Goal: Task Accomplishment & Management: Use online tool/utility

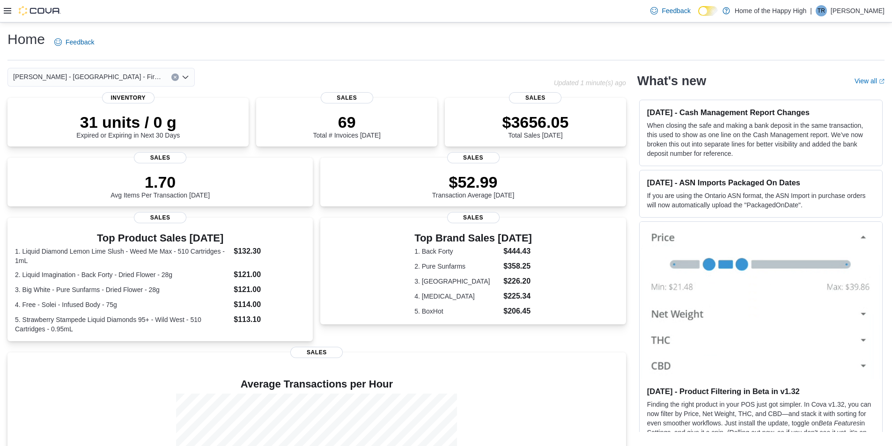
click at [446, 52] on div "Home Feedback" at bounding box center [445, 42] width 877 height 24
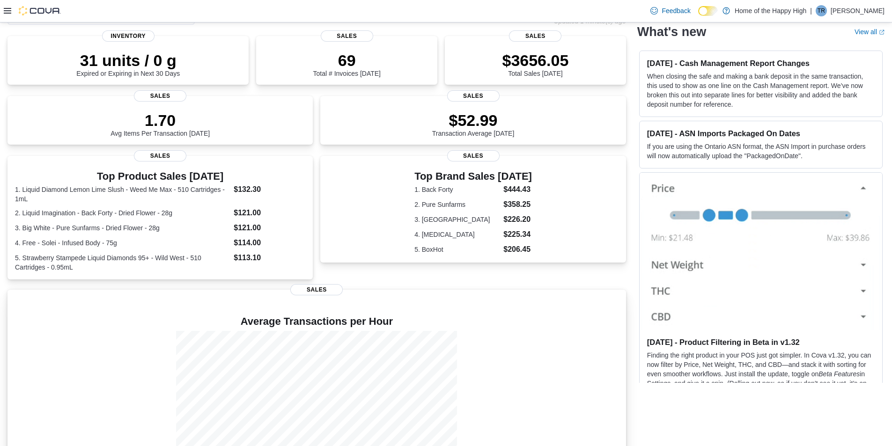
scroll to position [62, 0]
click at [542, 263] on div "Top Brand Sales [DATE] 1. Back Forty $444.43 2. Pure Sunfarms $358.25 3. Wild W…" at bounding box center [472, 217] width 305 height 124
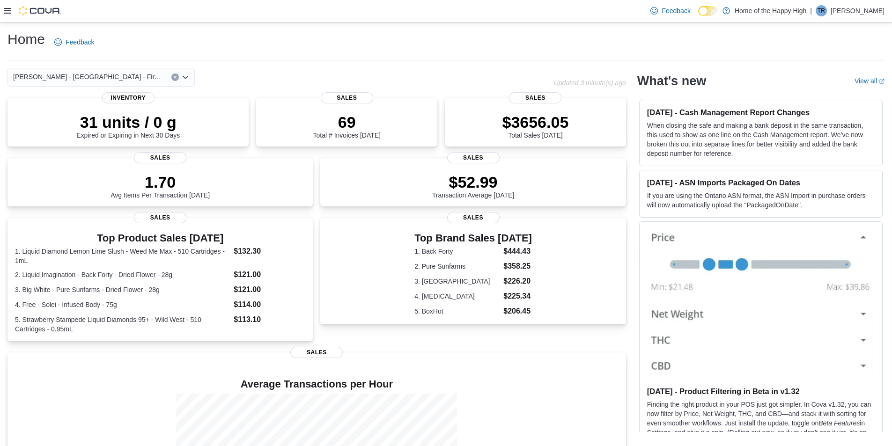
click at [455, 56] on div "Home Feedback" at bounding box center [445, 45] width 877 height 30
click at [0, 10] on div "Feedback Dark Mode Home of the Happy High | TR [PERSON_NAME]" at bounding box center [446, 11] width 892 height 22
drag, startPoint x: 0, startPoint y: 10, endPoint x: 5, endPoint y: 9, distance: 4.7
click at [3, 10] on div "Feedback Dark Mode Home of the Happy High | TR [PERSON_NAME]" at bounding box center [446, 11] width 892 height 22
click at [5, 9] on icon at bounding box center [7, 10] width 7 height 7
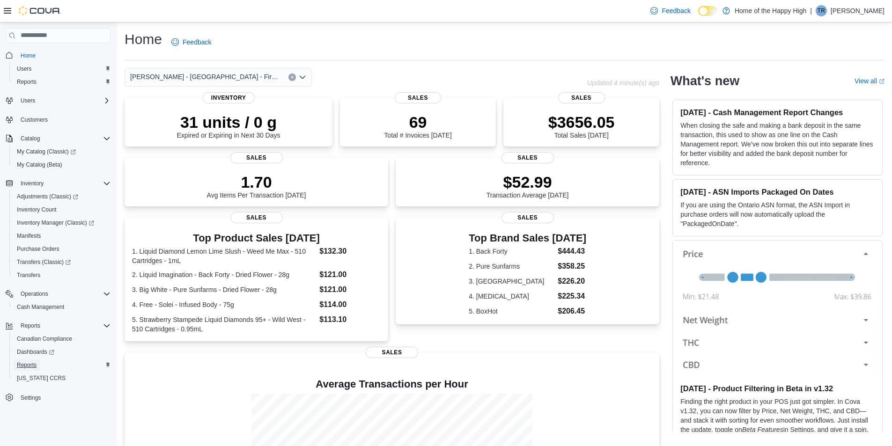
click at [35, 365] on span "Reports" at bounding box center [27, 364] width 20 height 7
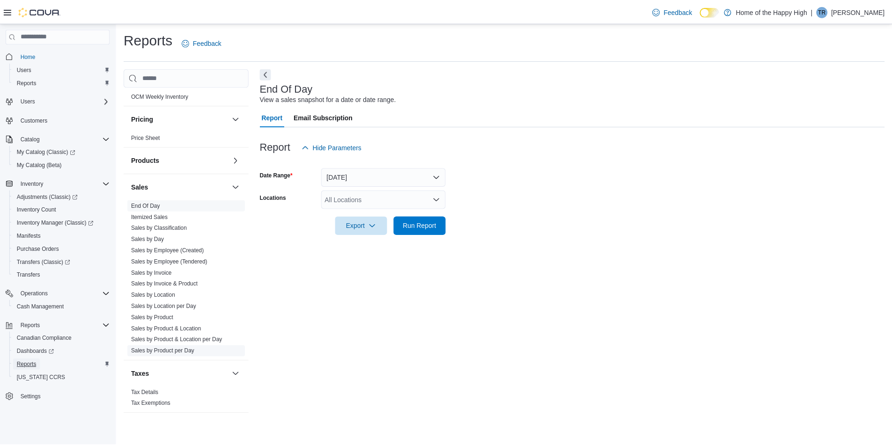
scroll to position [497, 0]
click at [172, 292] on link "Sales by Location" at bounding box center [154, 293] width 44 height 7
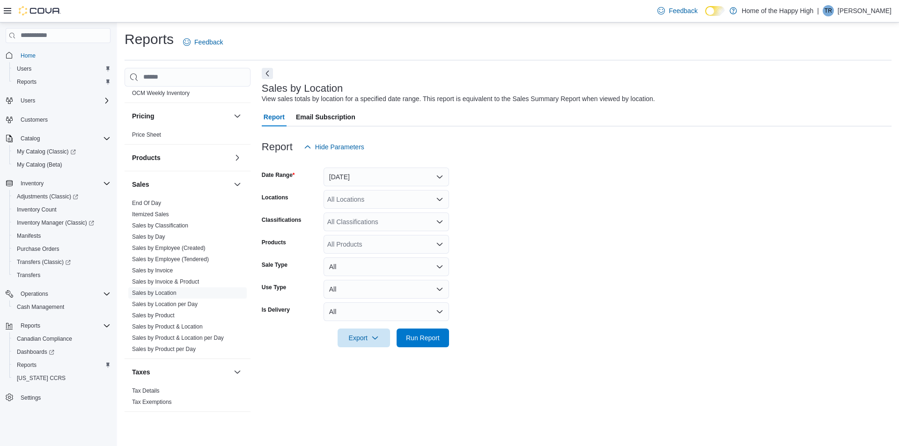
click at [361, 201] on div "All Locations" at bounding box center [386, 199] width 125 height 19
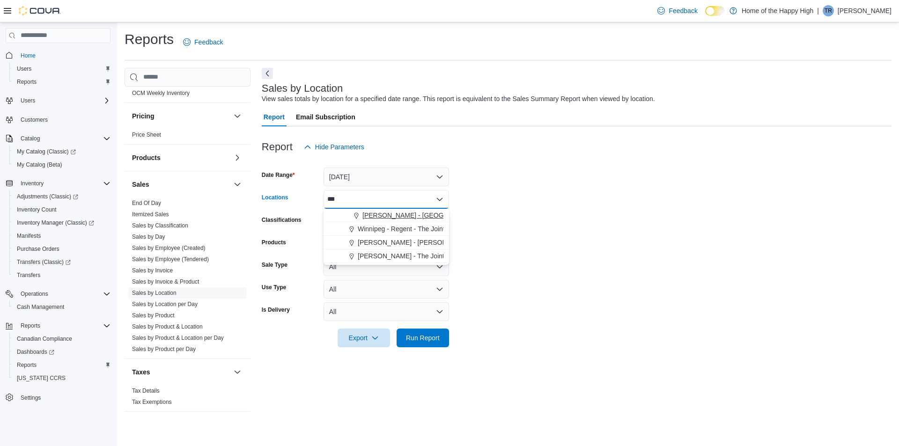
type input "***"
click at [374, 220] on span "[PERSON_NAME] - [GEOGRAPHIC_DATA] - Fire & Flower" at bounding box center [448, 215] width 173 height 9
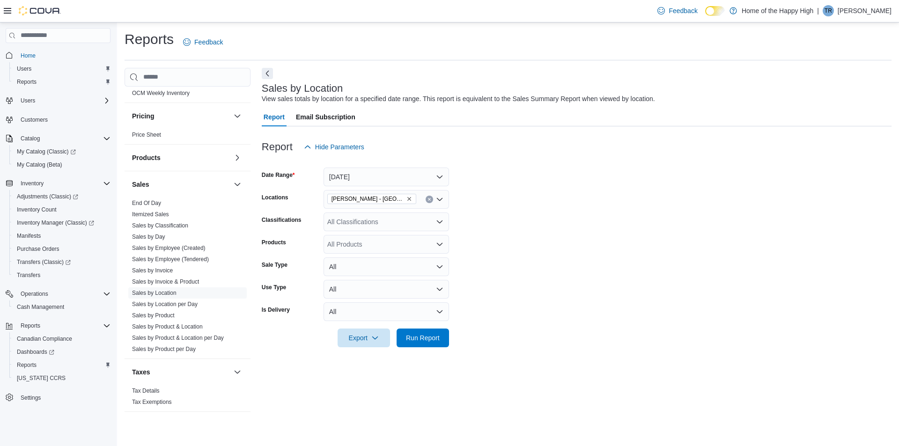
drag, startPoint x: 499, startPoint y: 208, endPoint x: 405, endPoint y: 234, distance: 97.1
click at [491, 210] on form "Date Range [DATE] Locations [GEOGRAPHIC_DATA] - [GEOGRAPHIC_DATA] - Fire & Flow…" at bounding box center [577, 251] width 630 height 191
click at [401, 217] on div "All Classifications" at bounding box center [386, 222] width 125 height 19
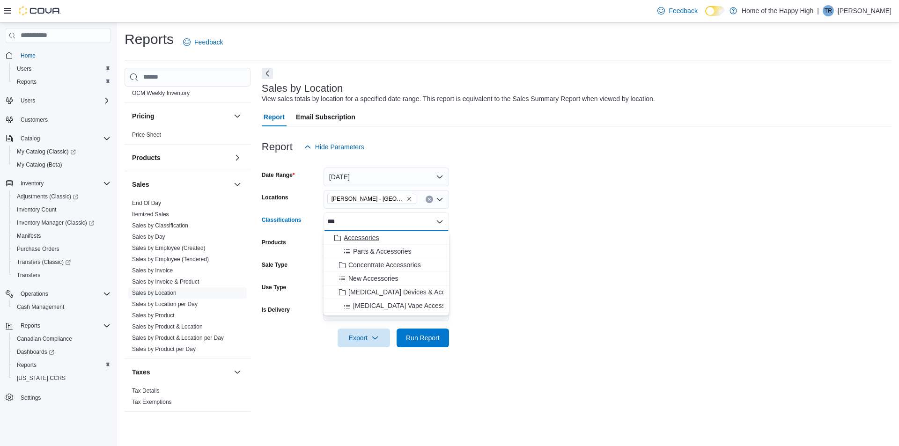
type input "***"
click at [395, 233] on button "Accessories" at bounding box center [386, 238] width 125 height 14
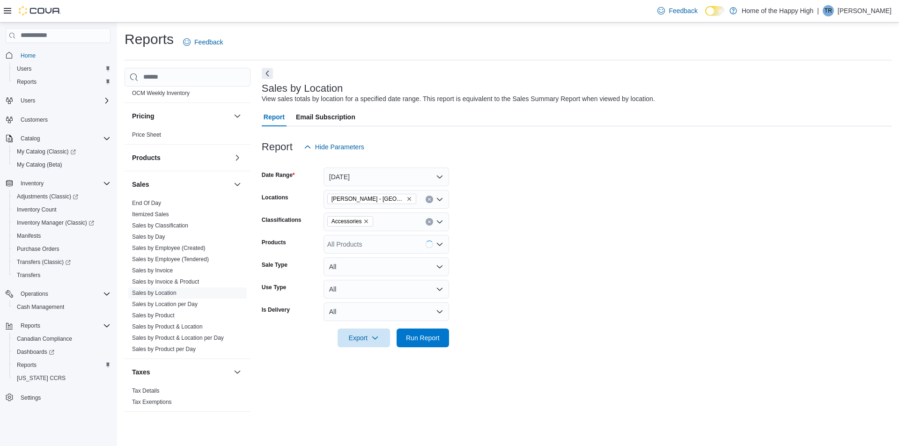
click at [498, 233] on form "Date Range [DATE] Locations [GEOGRAPHIC_DATA] - [GEOGRAPHIC_DATA] - Fire & Flow…" at bounding box center [577, 251] width 630 height 191
click at [426, 341] on span "Run Report" at bounding box center [423, 337] width 34 height 9
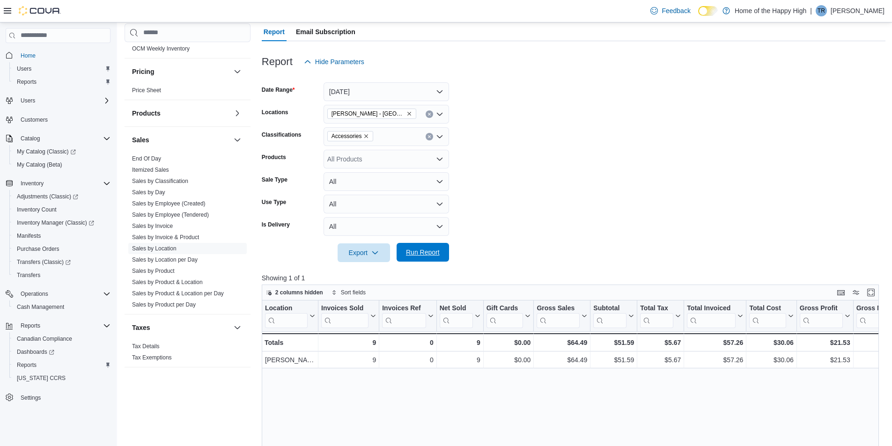
scroll to position [94, 0]
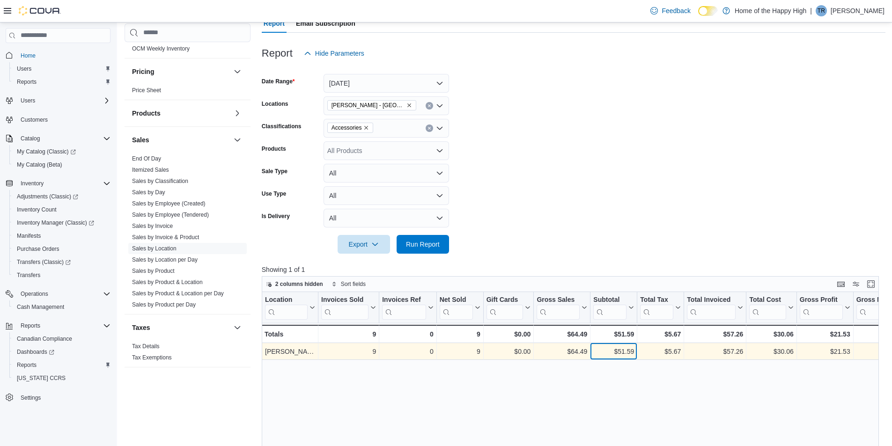
click at [631, 347] on div "$51.59" at bounding box center [613, 351] width 41 height 11
click at [631, 346] on div "$51.59" at bounding box center [613, 351] width 41 height 11
copy div "51.59"
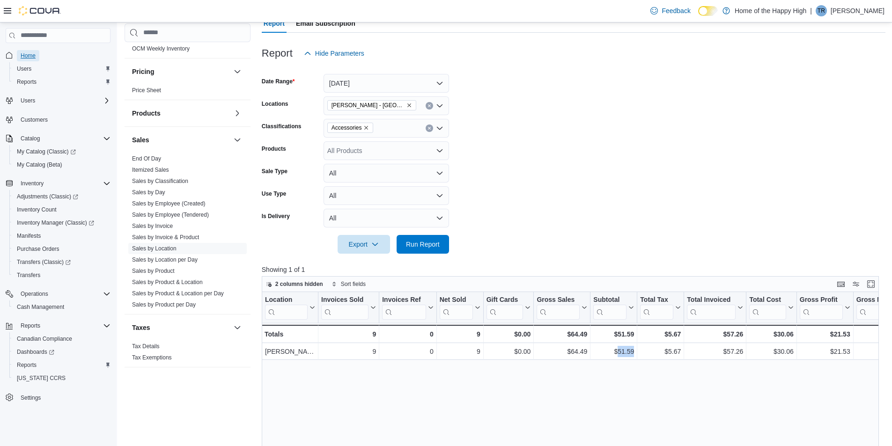
click at [26, 57] on span "Home" at bounding box center [28, 55] width 15 height 7
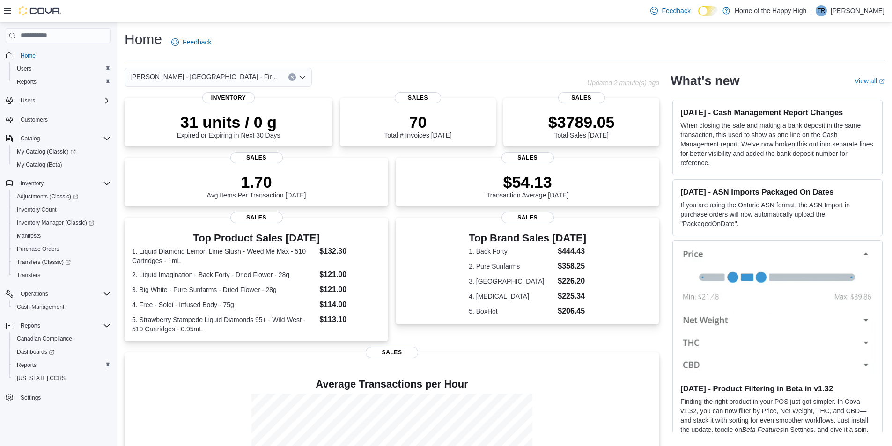
click at [405, 54] on div "Home Feedback" at bounding box center [505, 42] width 760 height 24
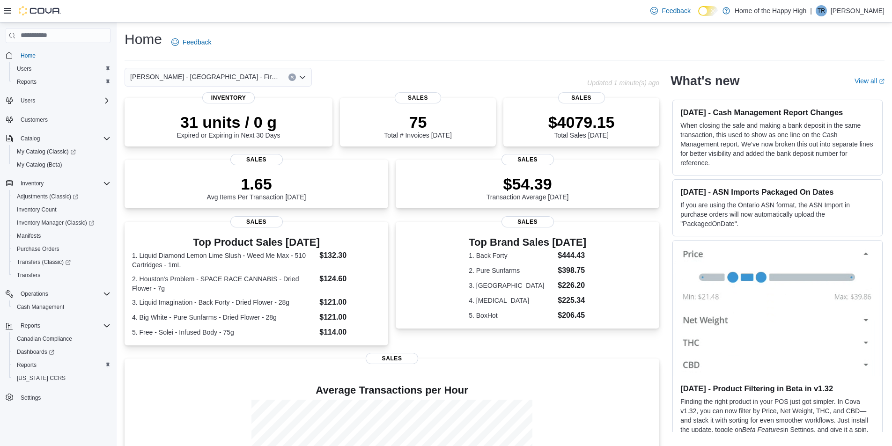
click at [469, 59] on div "Home Feedback" at bounding box center [505, 45] width 760 height 30
click at [360, 23] on div "Home Feedback [PERSON_NAME] - [GEOGRAPHIC_DATA] - Fire & Flower Updated 1 minut…" at bounding box center [504, 289] width 775 height 535
